Goal: Information Seeking & Learning: Learn about a topic

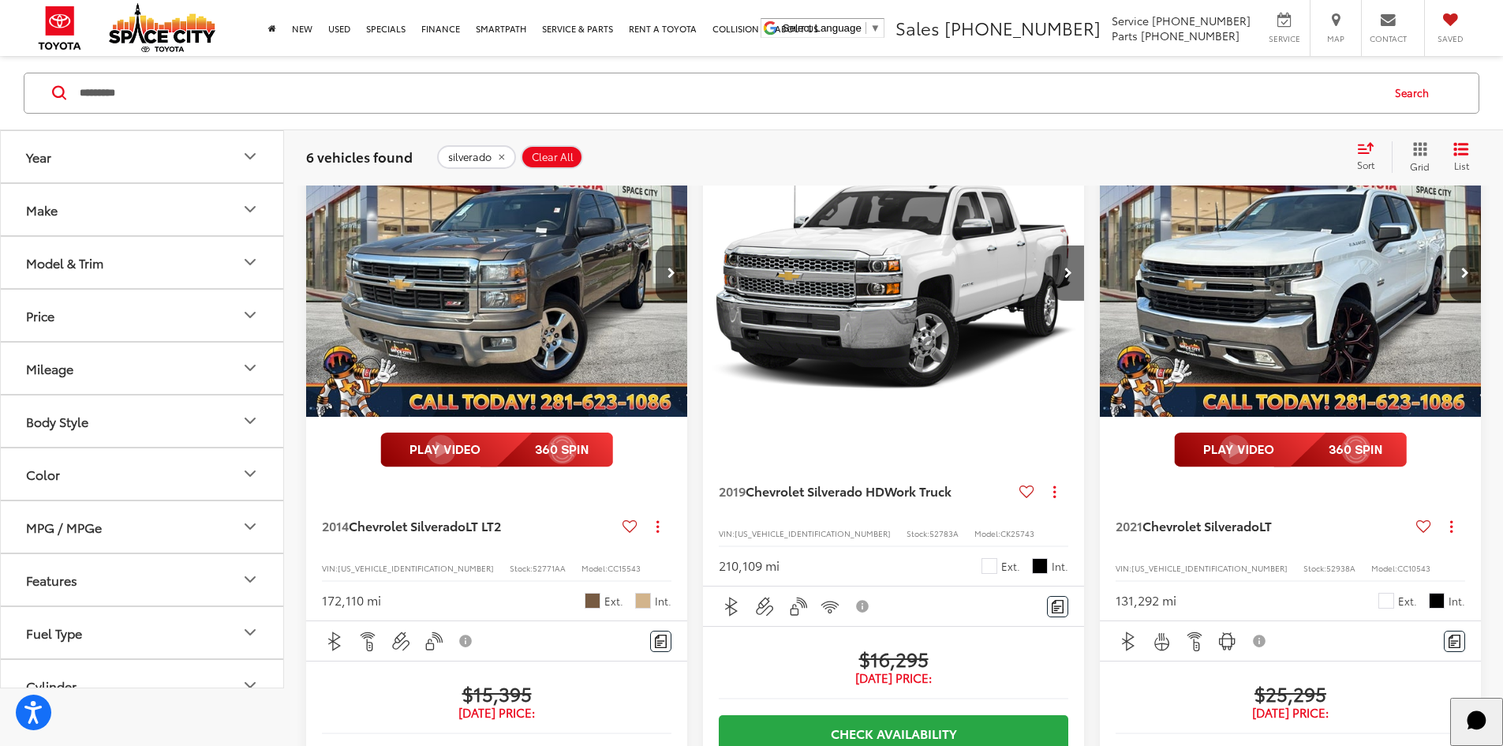
scroll to position [79, 0]
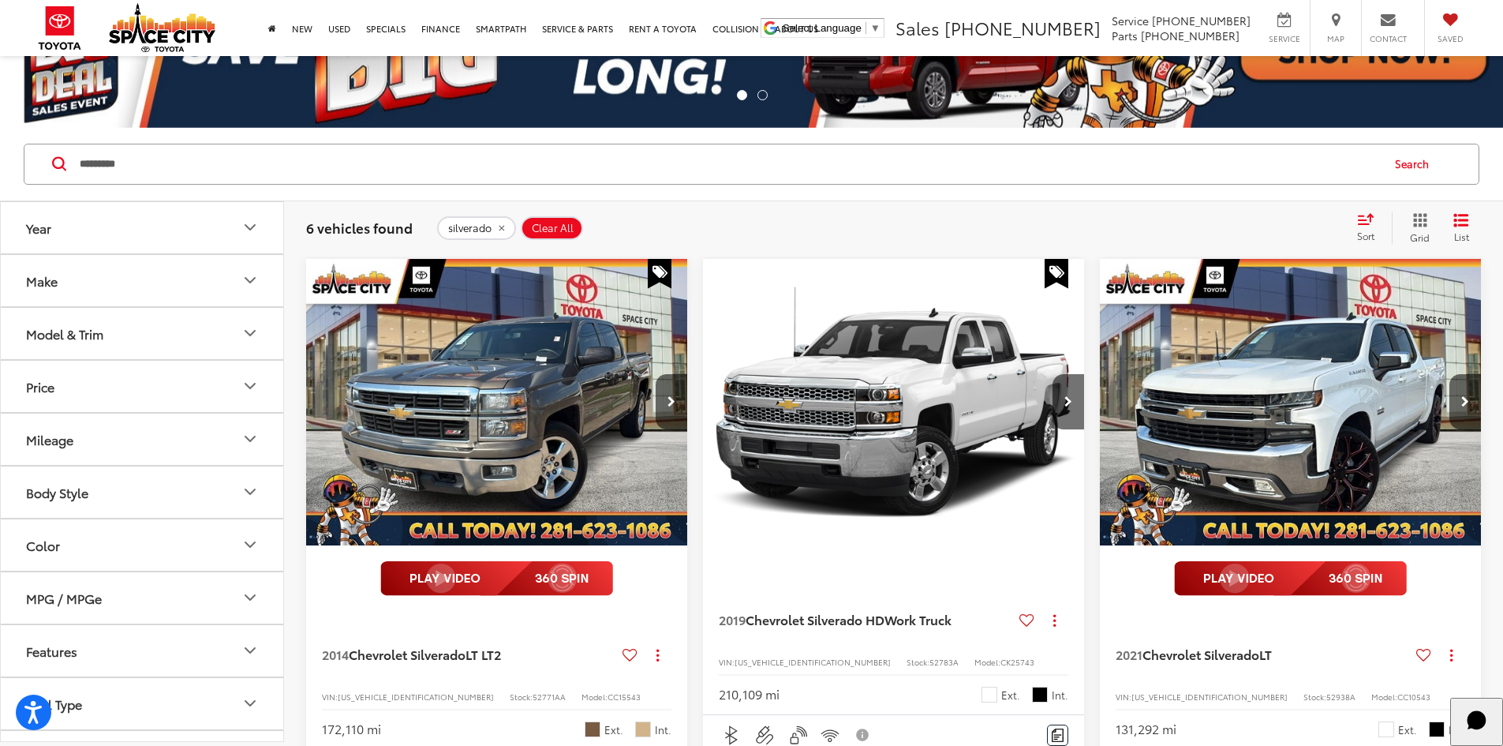
drag, startPoint x: 108, startPoint y: 160, endPoint x: -309, endPoint y: 199, distance: 418.4
click at [0, 199] on html "Accessibility Screen-Reader Guide, Feedback, and Issue Reporting | New window S…" at bounding box center [751, 294] width 1503 height 746
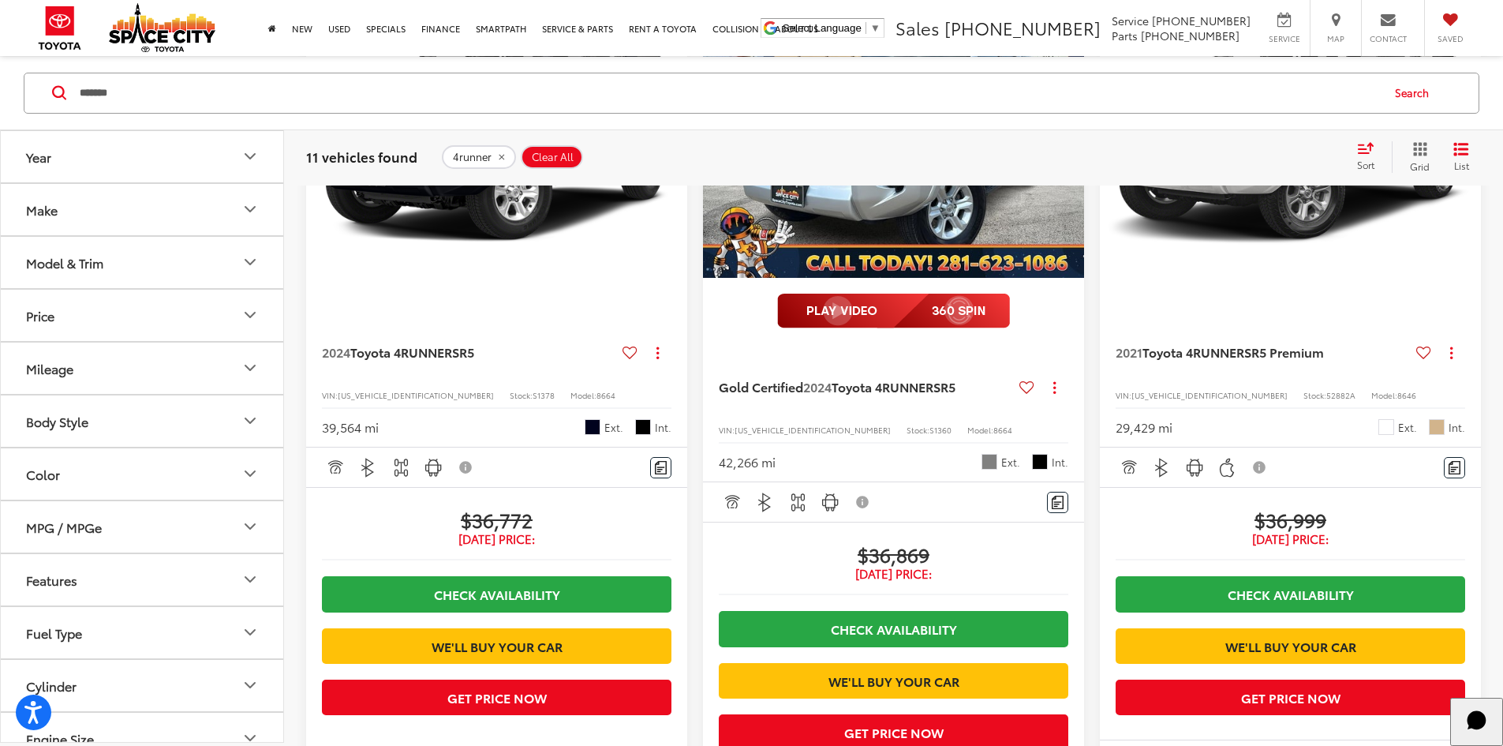
scroll to position [2209, 0]
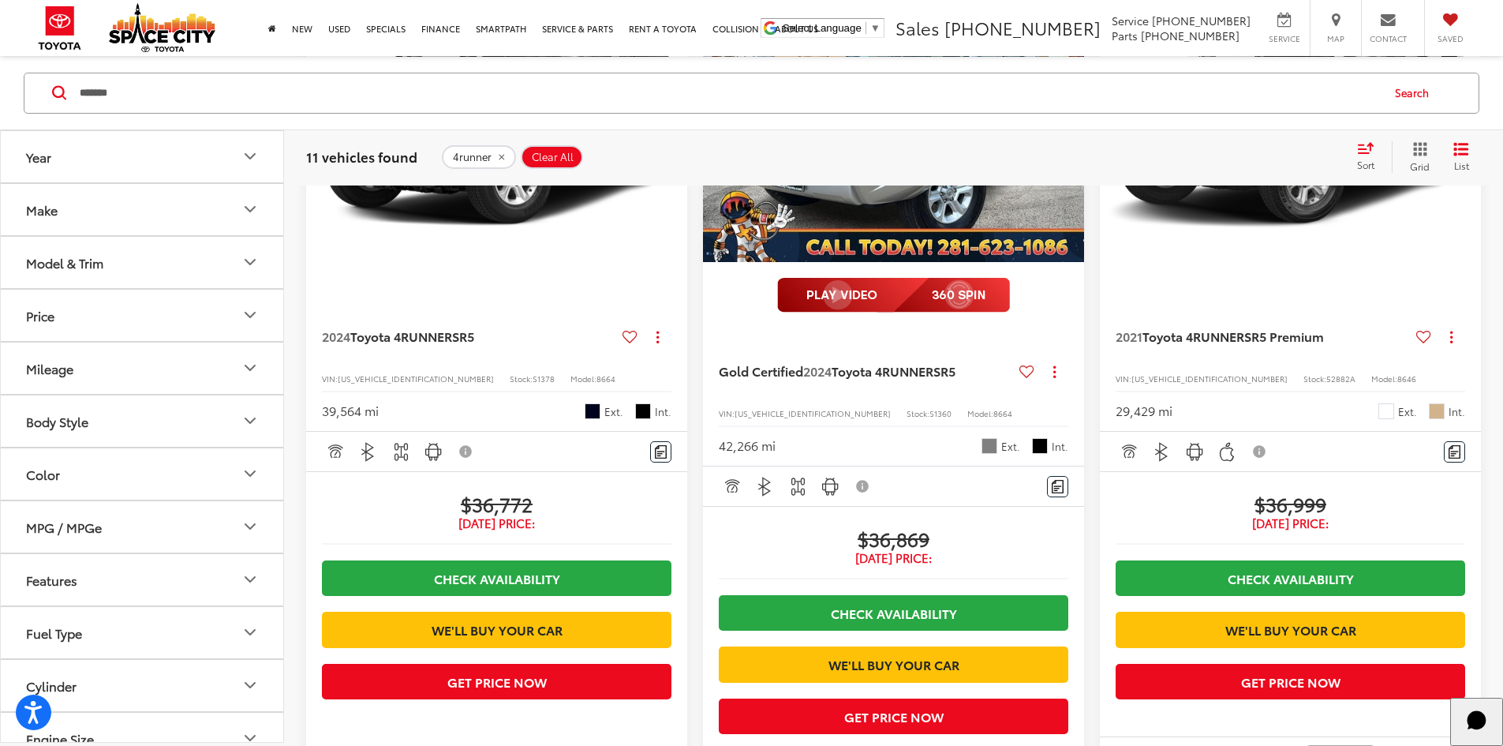
drag, startPoint x: -181, startPoint y: 92, endPoint x: -423, endPoint y: 91, distance: 241.5
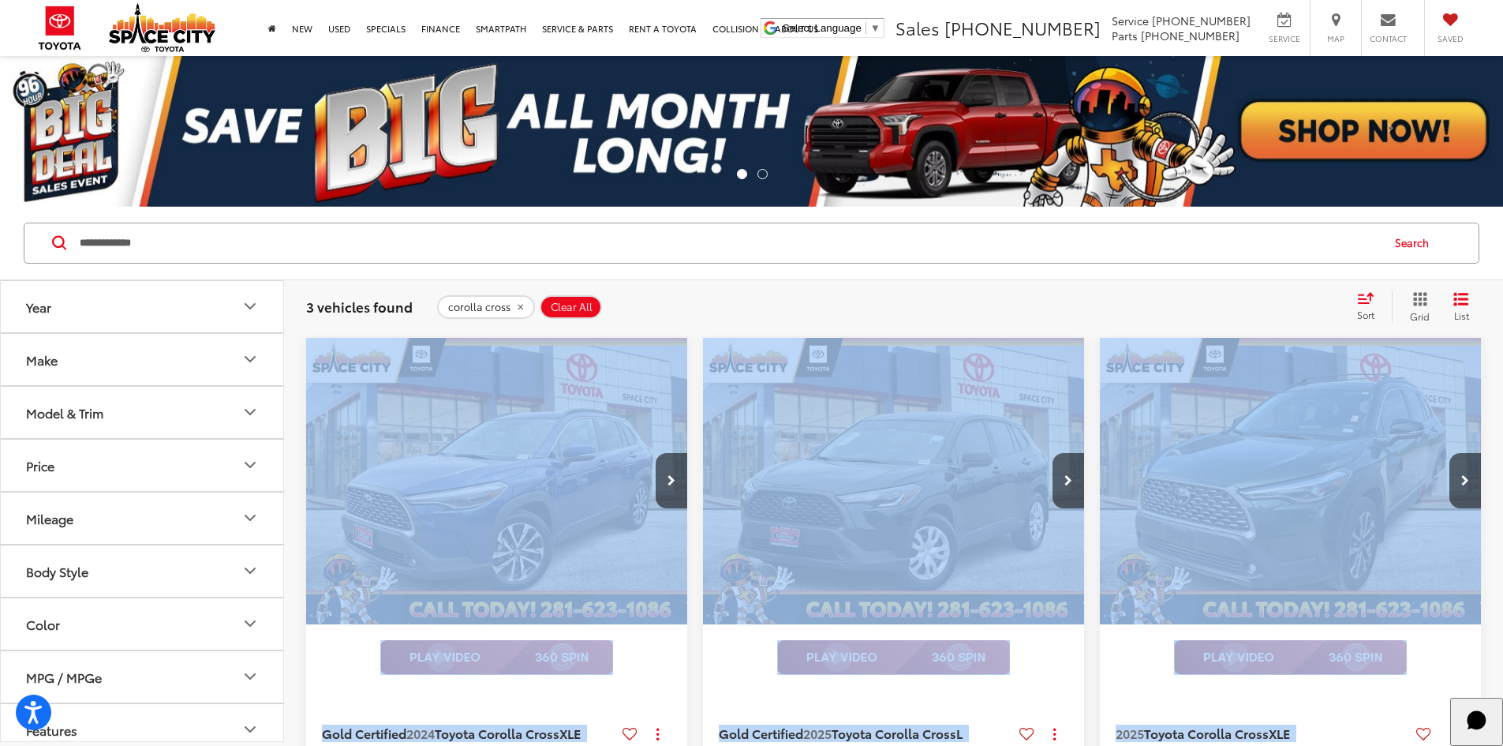
drag, startPoint x: 1244, startPoint y: 330, endPoint x: 1243, endPoint y: 721, distance: 391.4
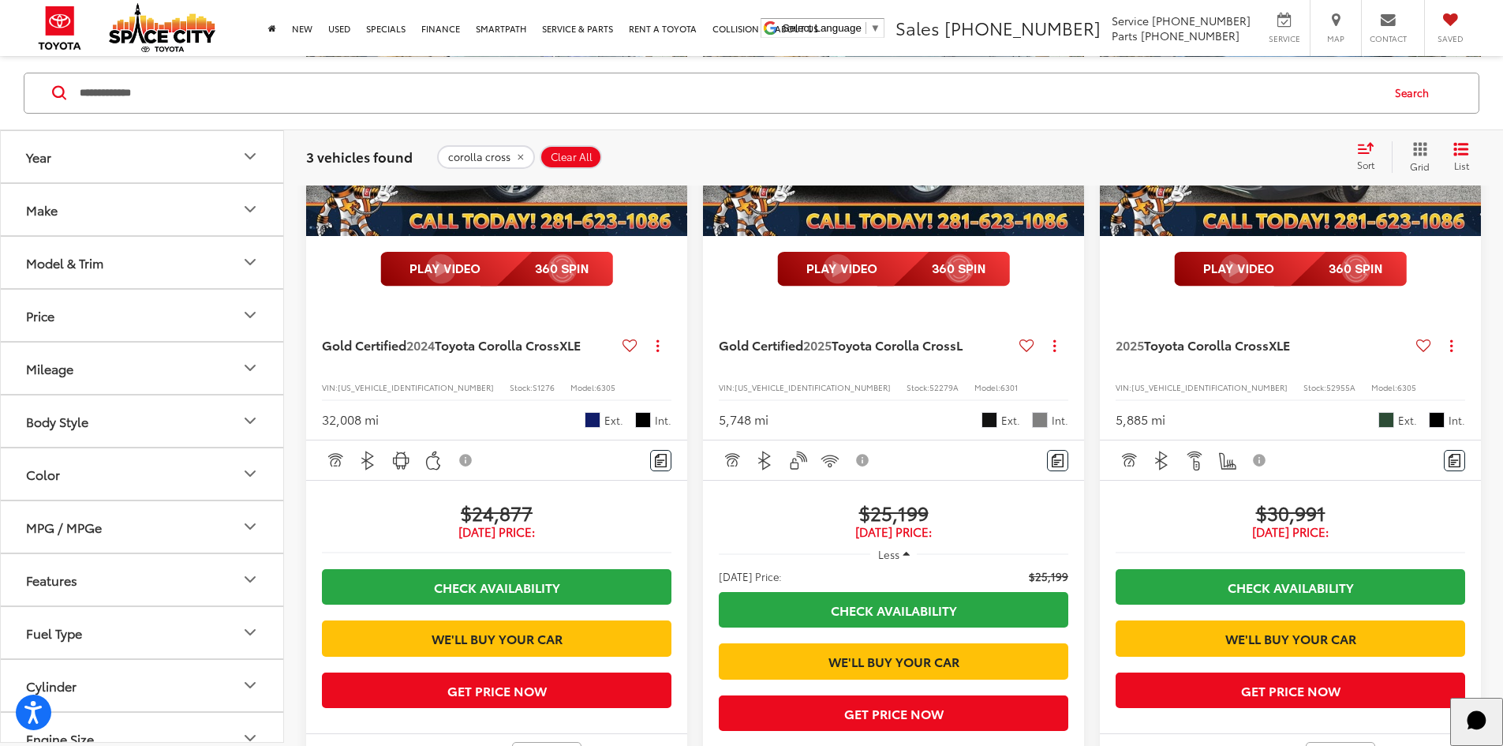
scroll to position [395, 0]
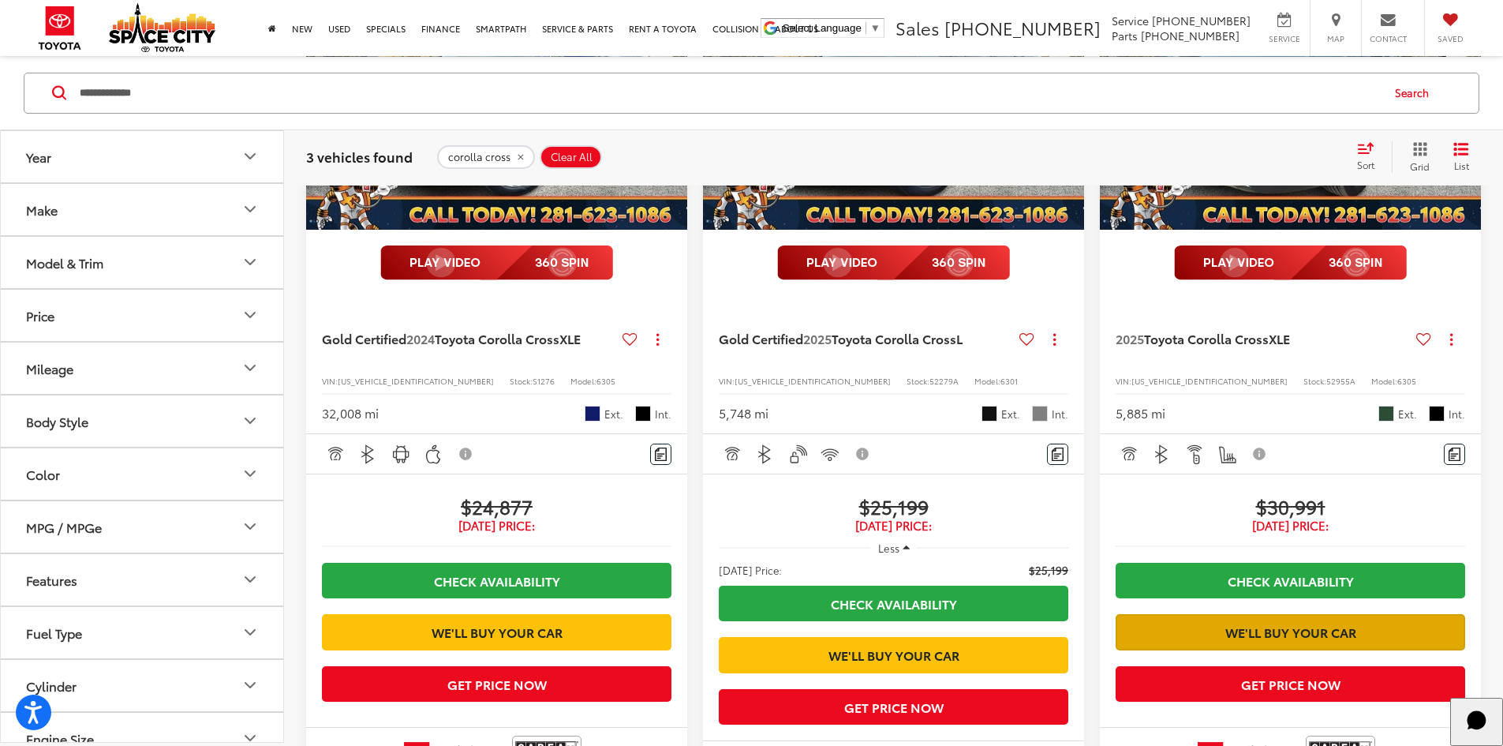
drag, startPoint x: 593, startPoint y: 552, endPoint x: 1139, endPoint y: 615, distance: 549.7
click at [1139, 615] on div "Gold Certified 2024 Toyota Corolla Cross XLE Copy Link Share Print View Details…" at bounding box center [893, 423] width 1175 height 960
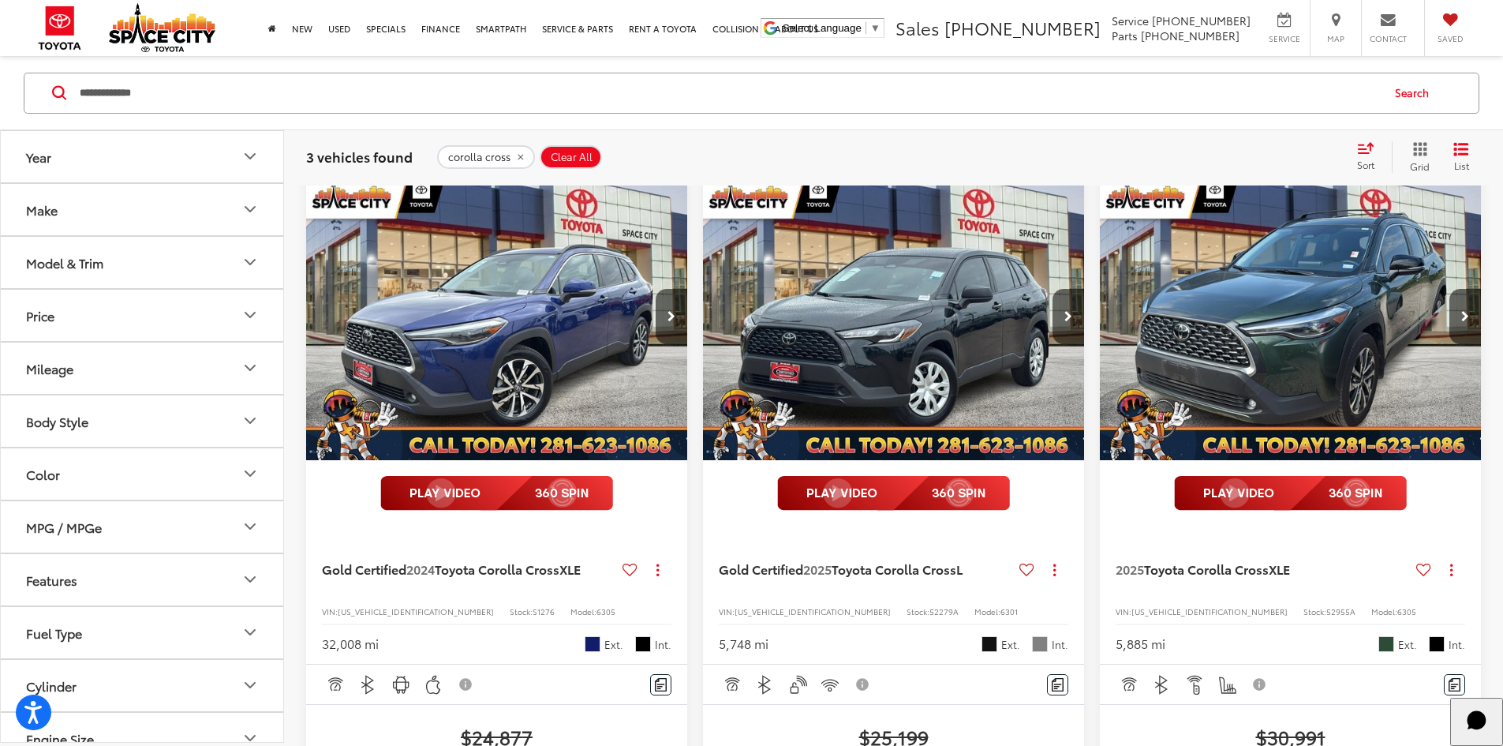
scroll to position [0, 0]
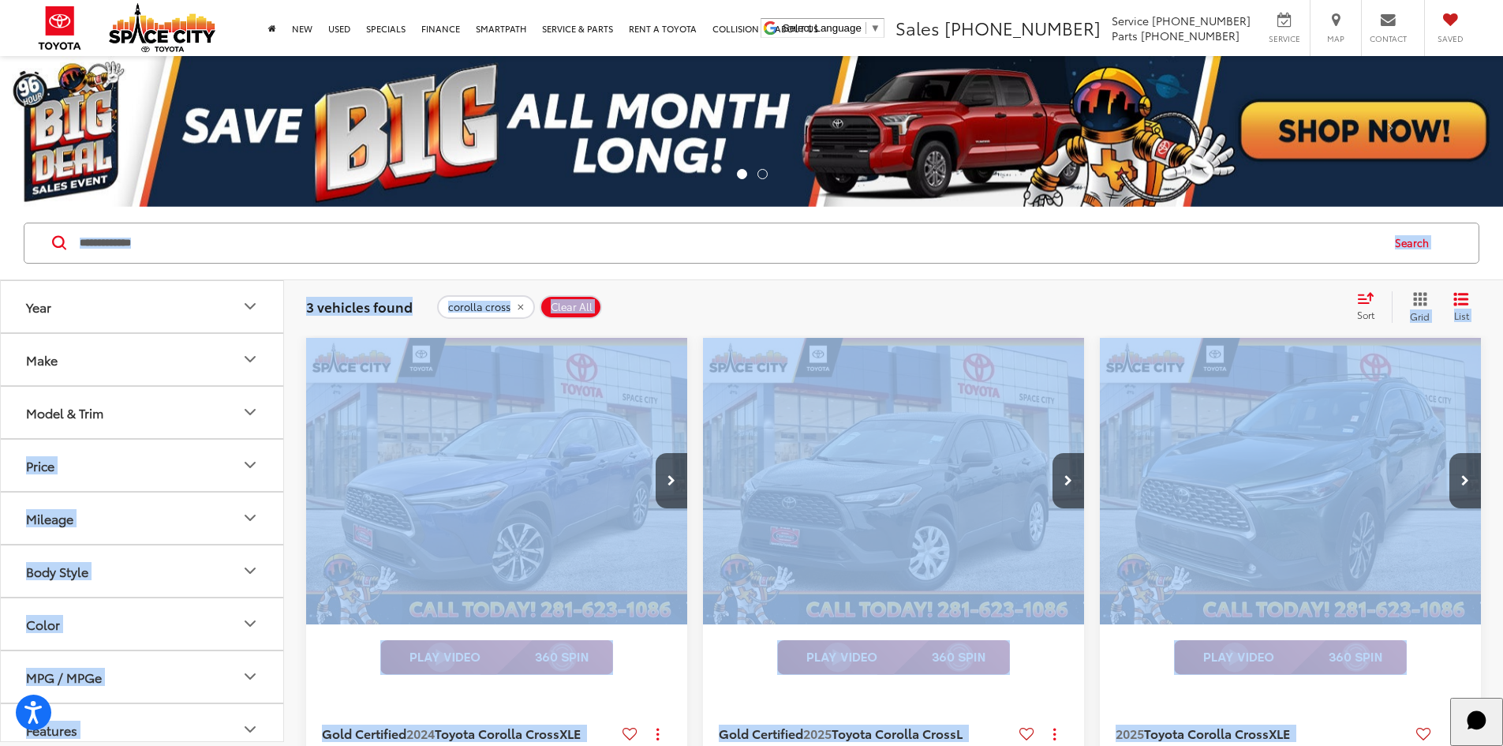
drag, startPoint x: 1244, startPoint y: 341, endPoint x: 137, endPoint y: 418, distance: 1109.8
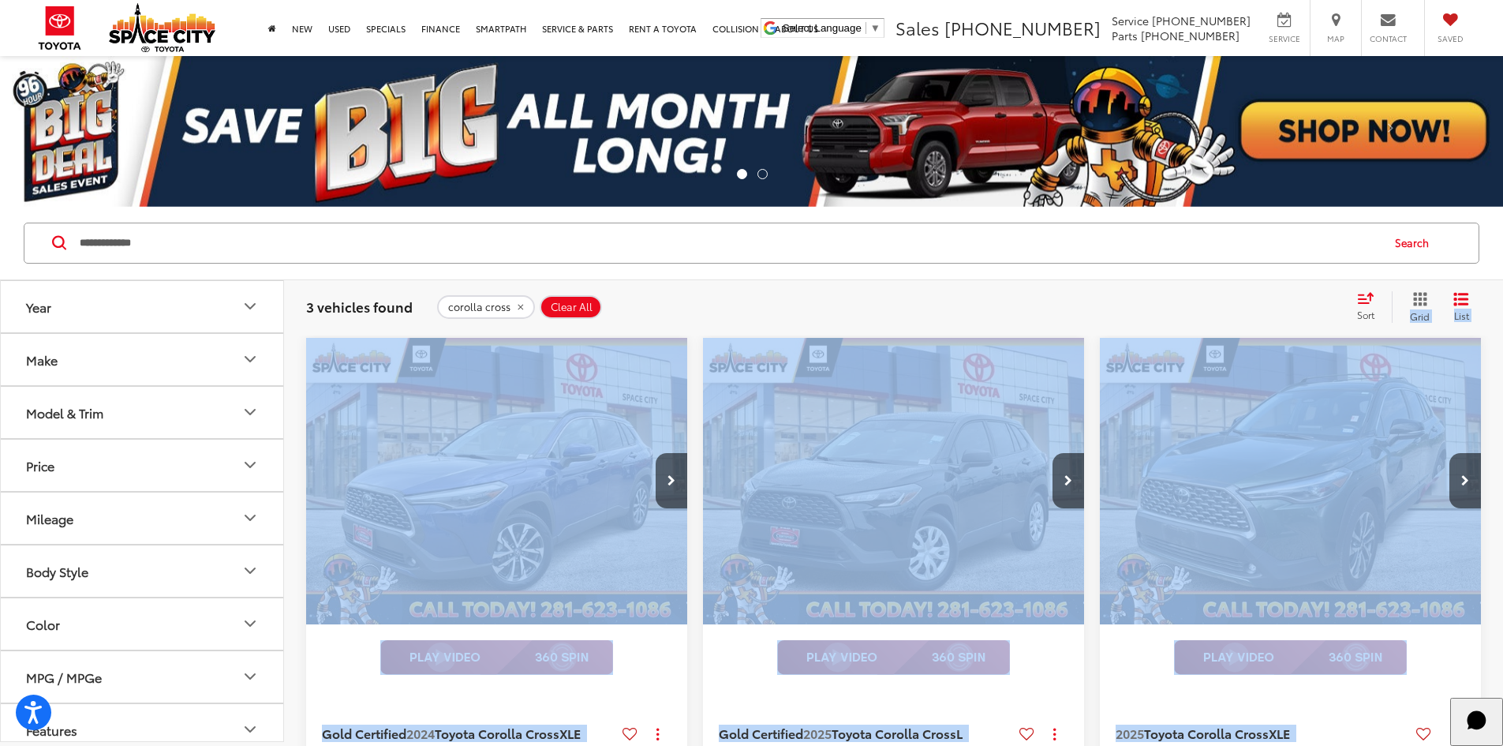
drag, startPoint x: 1277, startPoint y: 313, endPoint x: 1252, endPoint y: 529, distance: 217.6
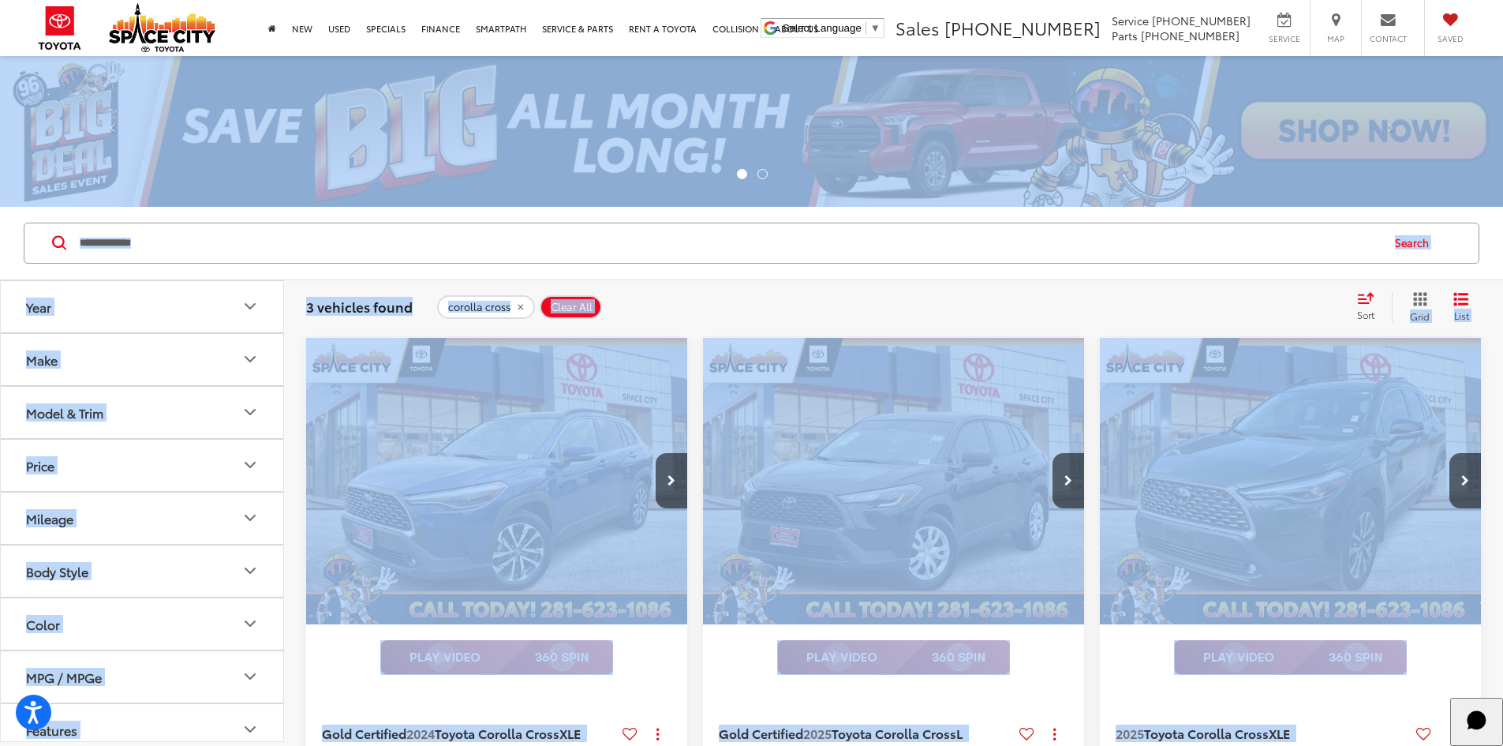
drag, startPoint x: 1239, startPoint y: 355, endPoint x: -111, endPoint y: 134, distance: 1368.1
click at [0, 134] on html "Accessibility Screen-Reader Guide, Feedback, and Issue Reporting | New window S…" at bounding box center [751, 373] width 1503 height 746
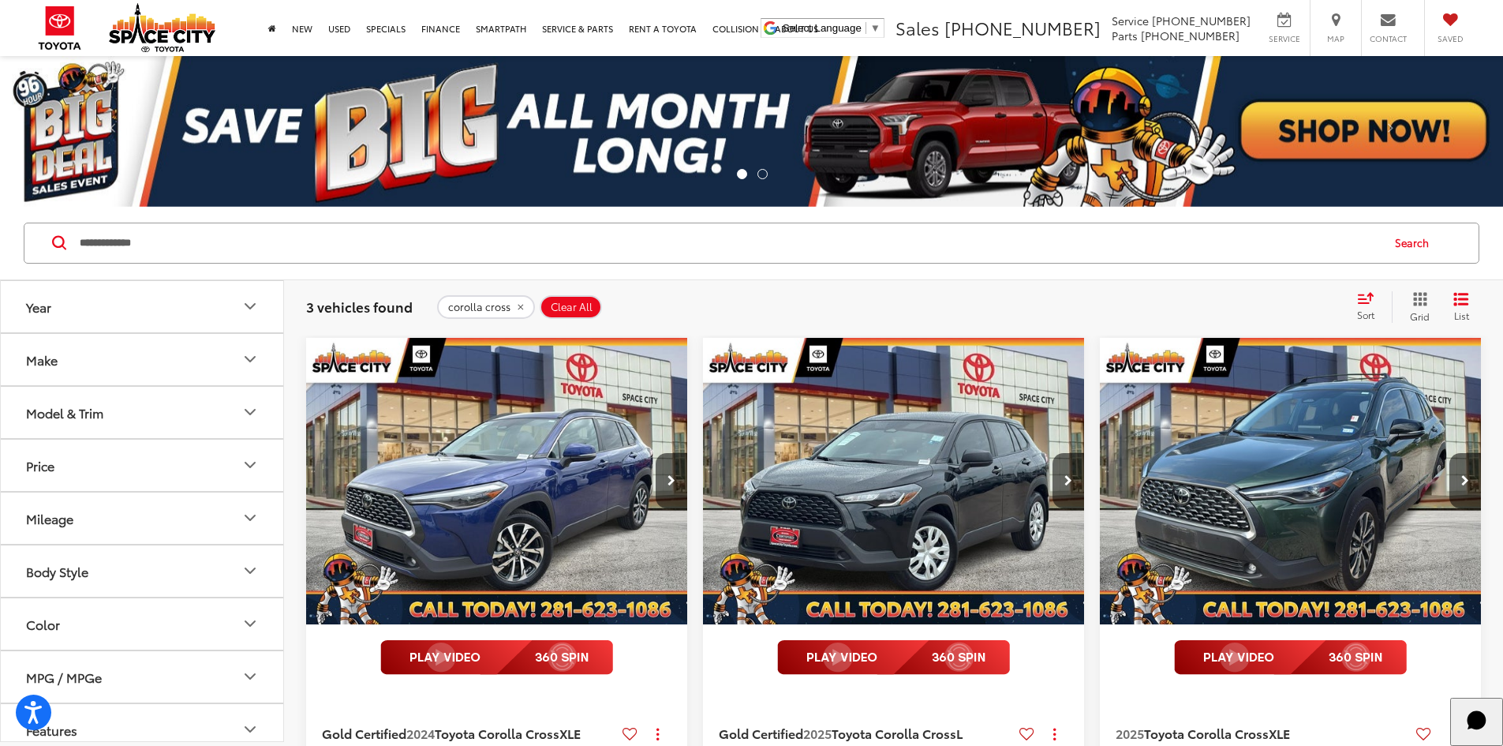
click at [211, 228] on input "**********" at bounding box center [729, 243] width 1302 height 38
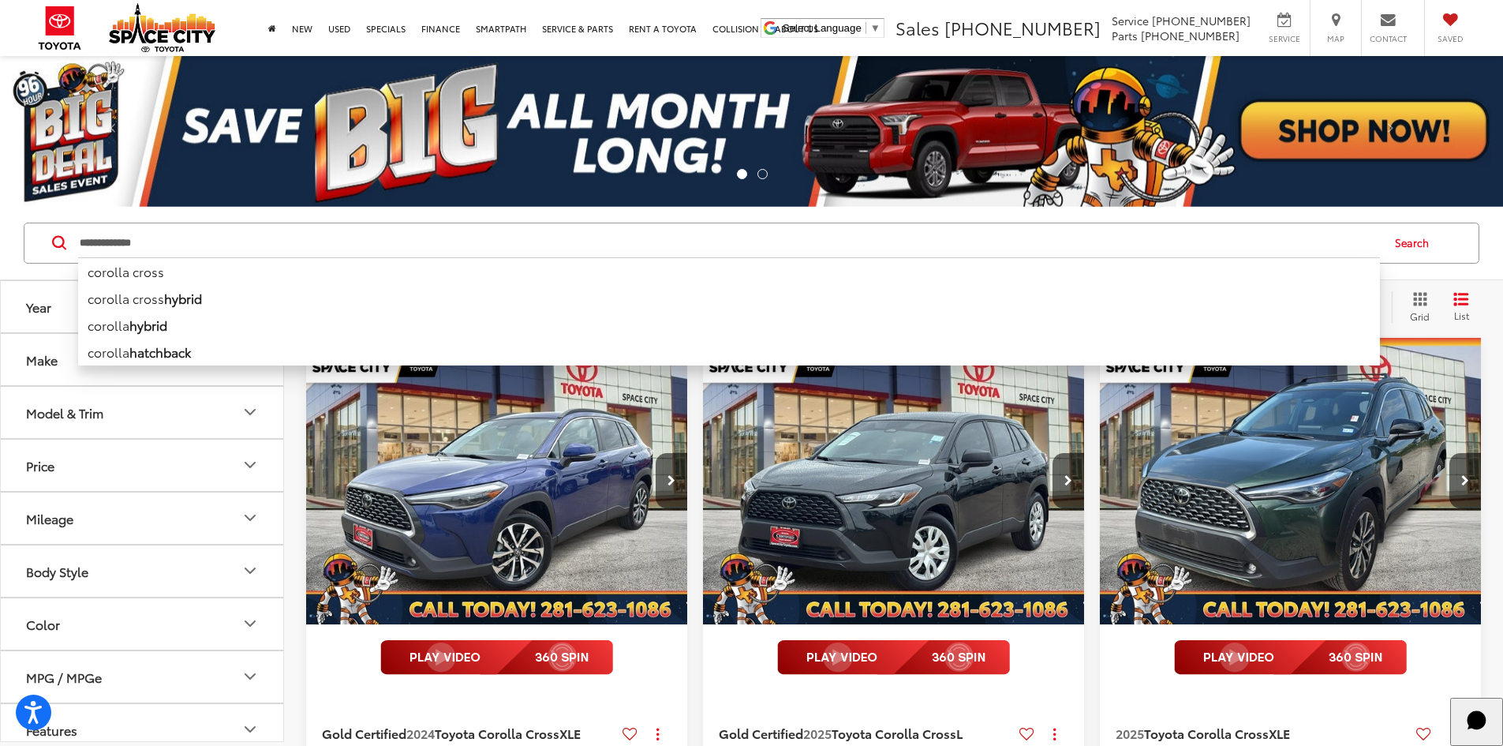
drag, startPoint x: 186, startPoint y: 235, endPoint x: -496, endPoint y: 320, distance: 687.0
click at [0, 320] on html "Accessibility Screen-Reader Guide, Feedback, and Issue Reporting | New window S…" at bounding box center [751, 373] width 1503 height 746
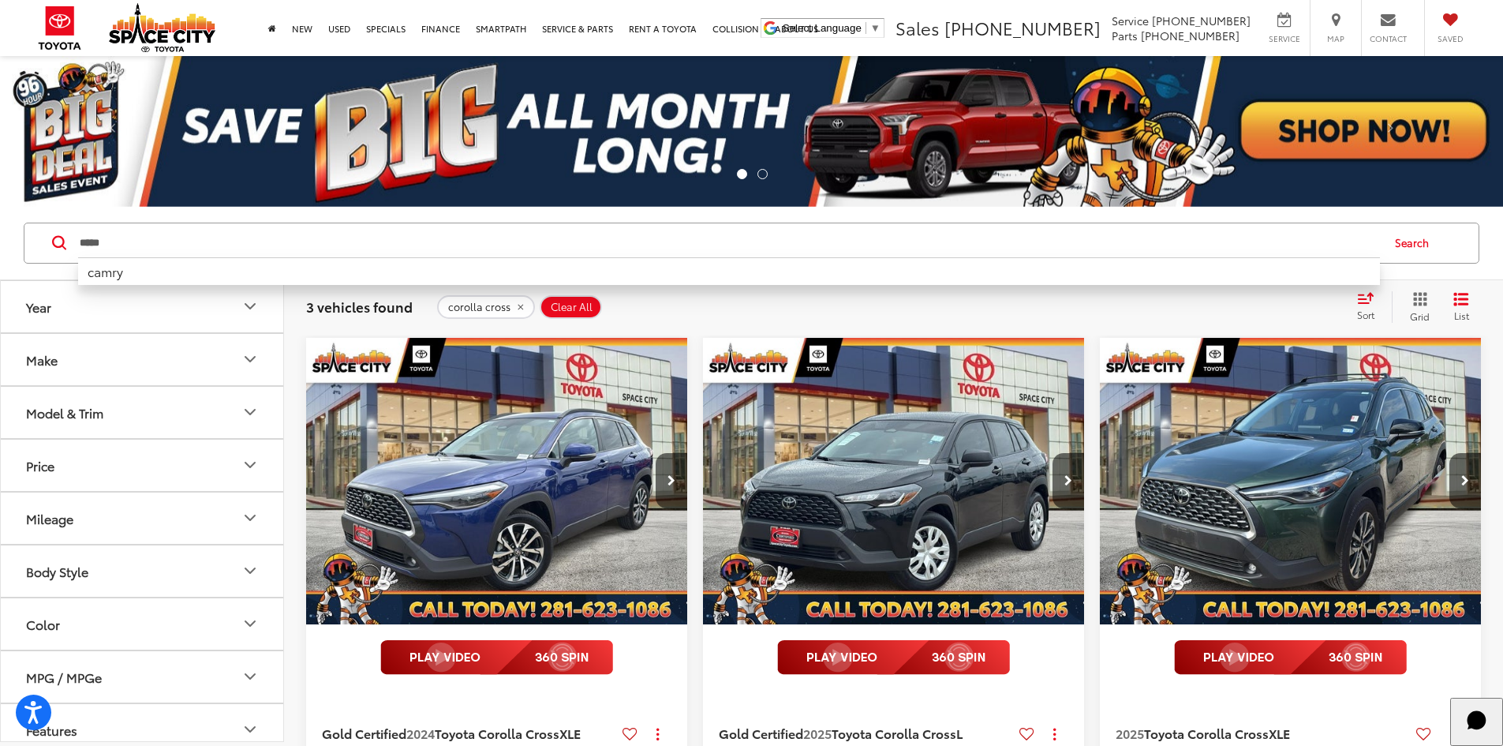
type input "*****"
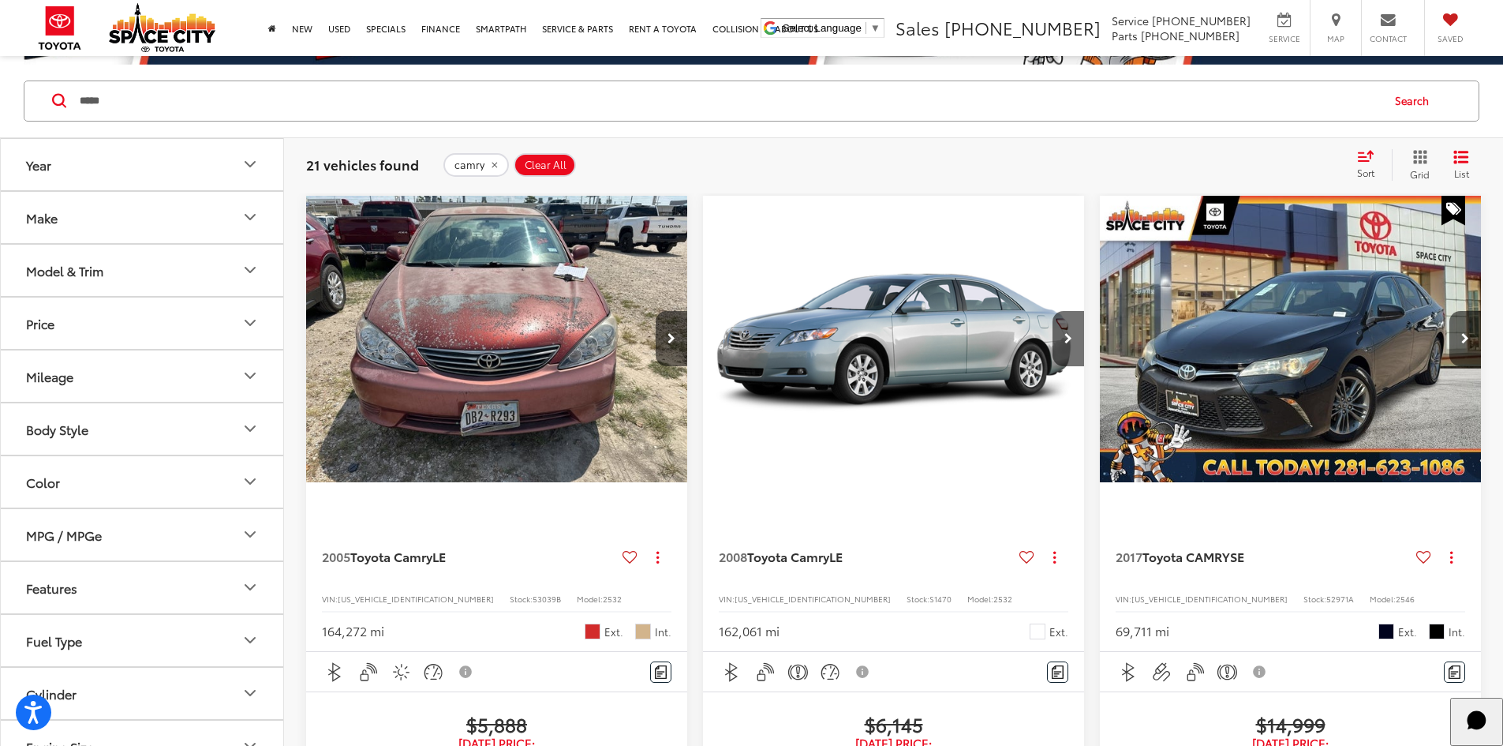
scroll to position [158, 0]
